Goal: Find contact information: Find contact information

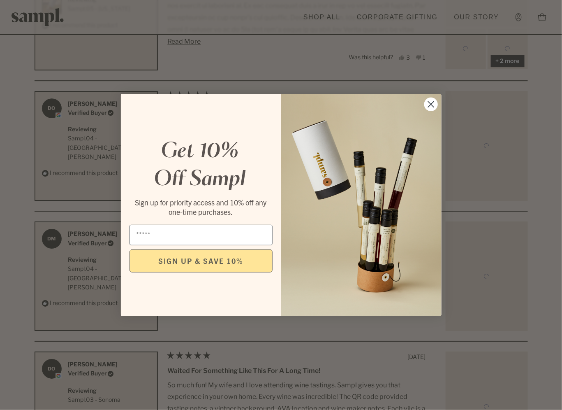
scroll to position [3439, 0]
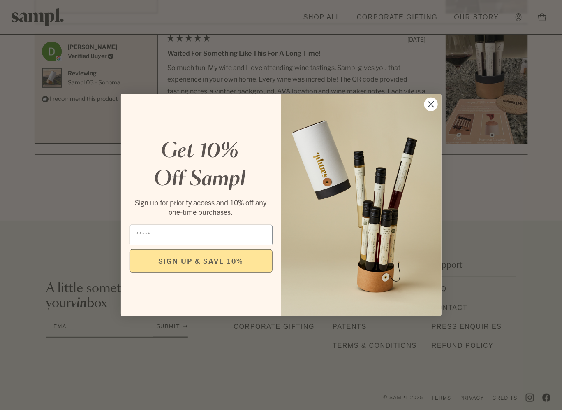
click at [436, 104] on circle "Close dialog" at bounding box center [431, 105] width 14 height 14
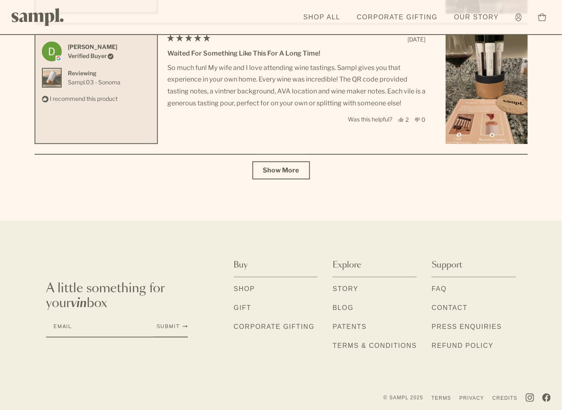
click at [445, 304] on link "Contact" at bounding box center [450, 308] width 36 height 11
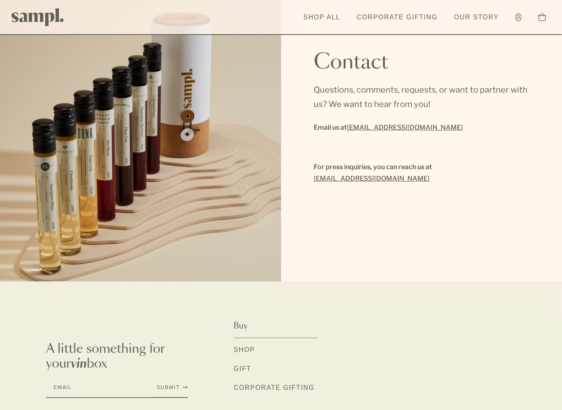
scroll to position [7, 0]
